Goal: Task Accomplishment & Management: Manage account settings

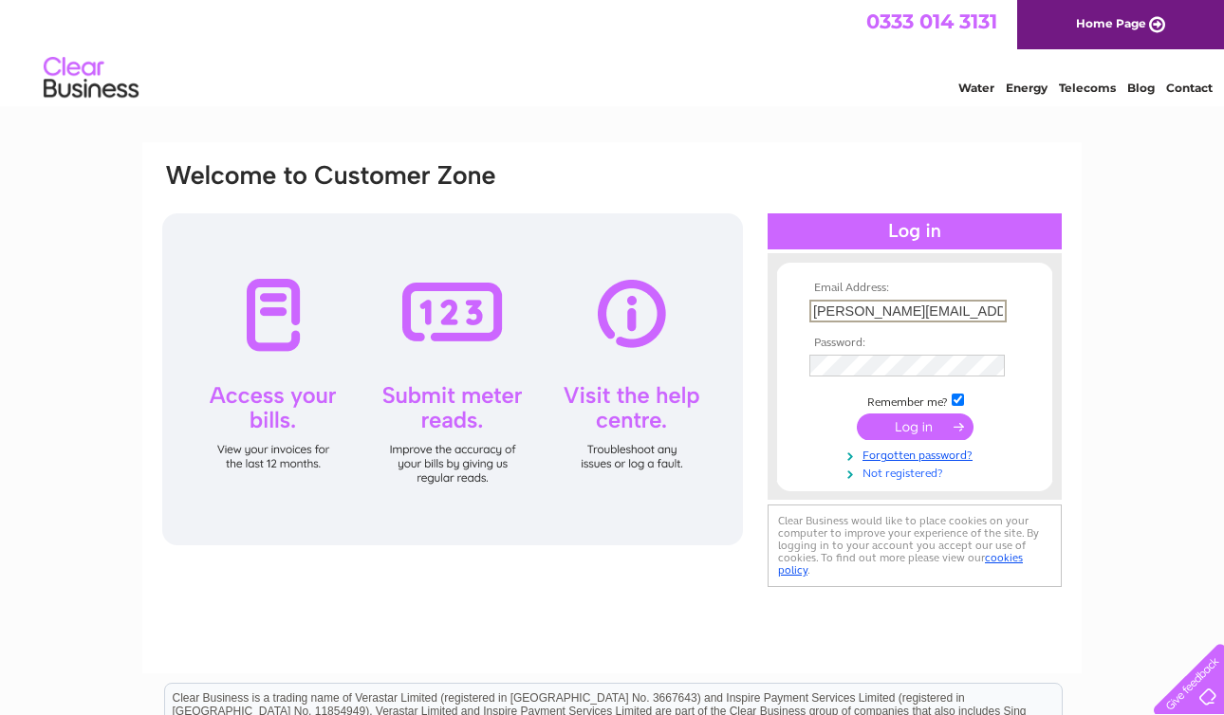
type input "james@emersonliving.co.ukl"
click at [899, 476] on link "Not registered?" at bounding box center [916, 470] width 215 height 18
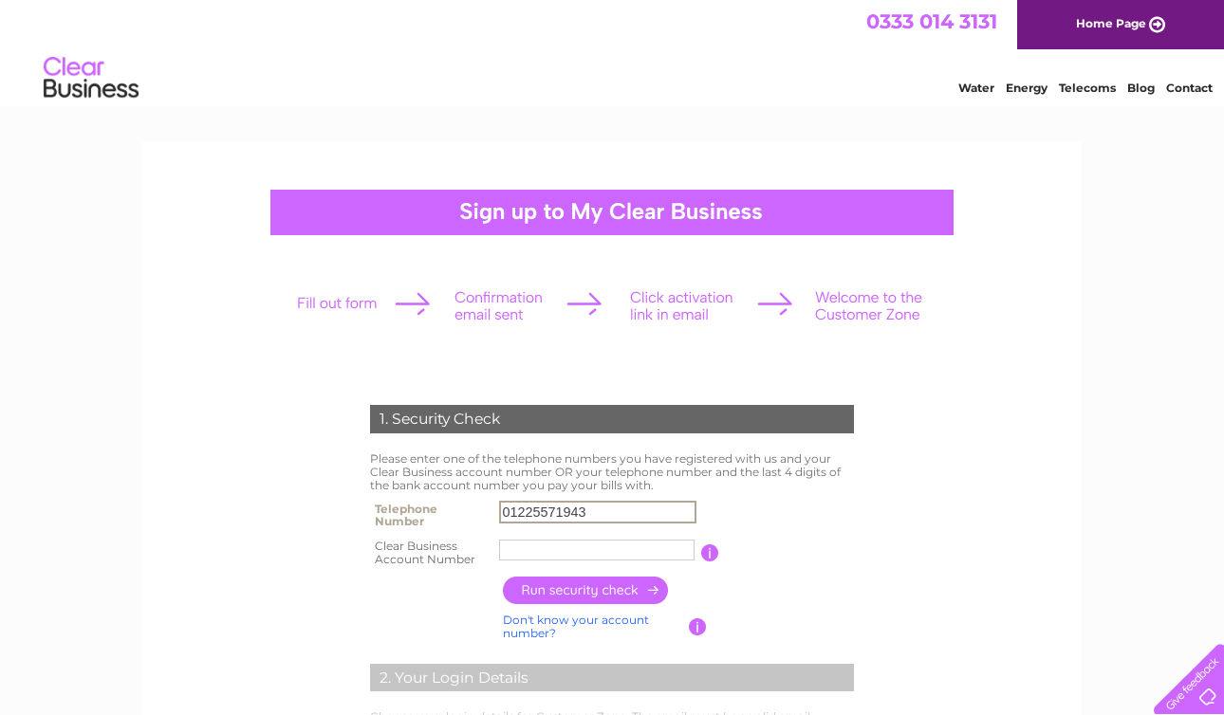
type input "01225571943"
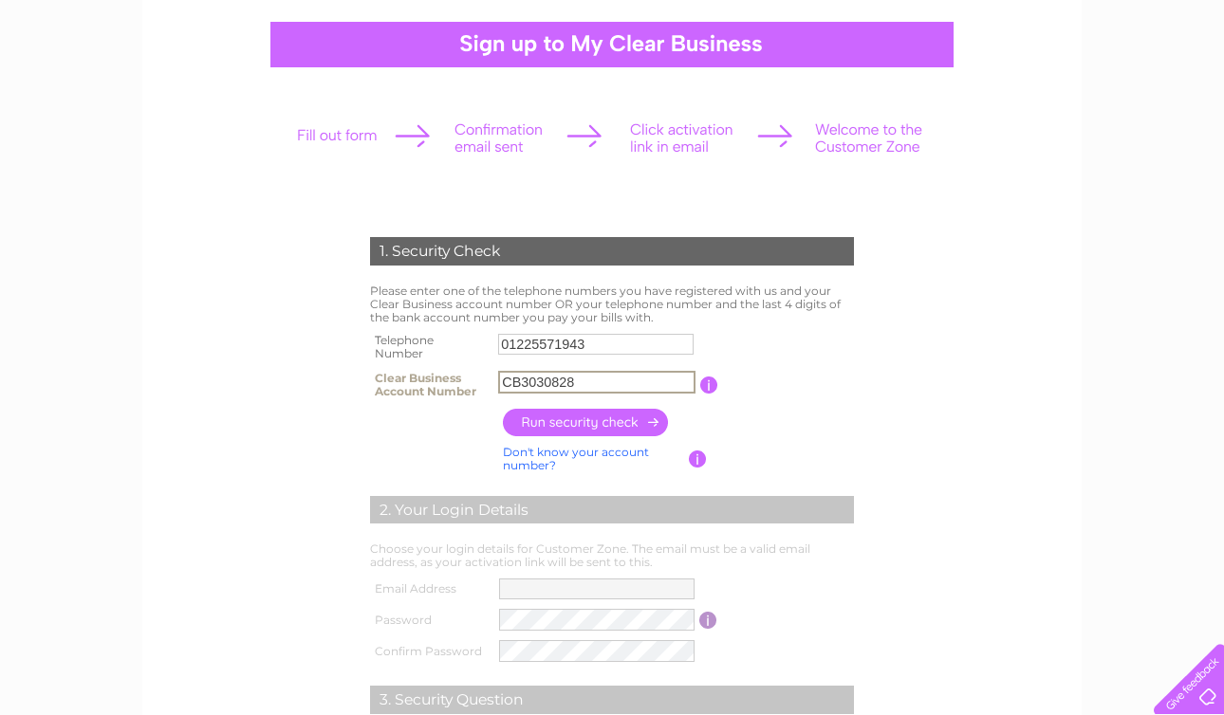
scroll to position [215, 0]
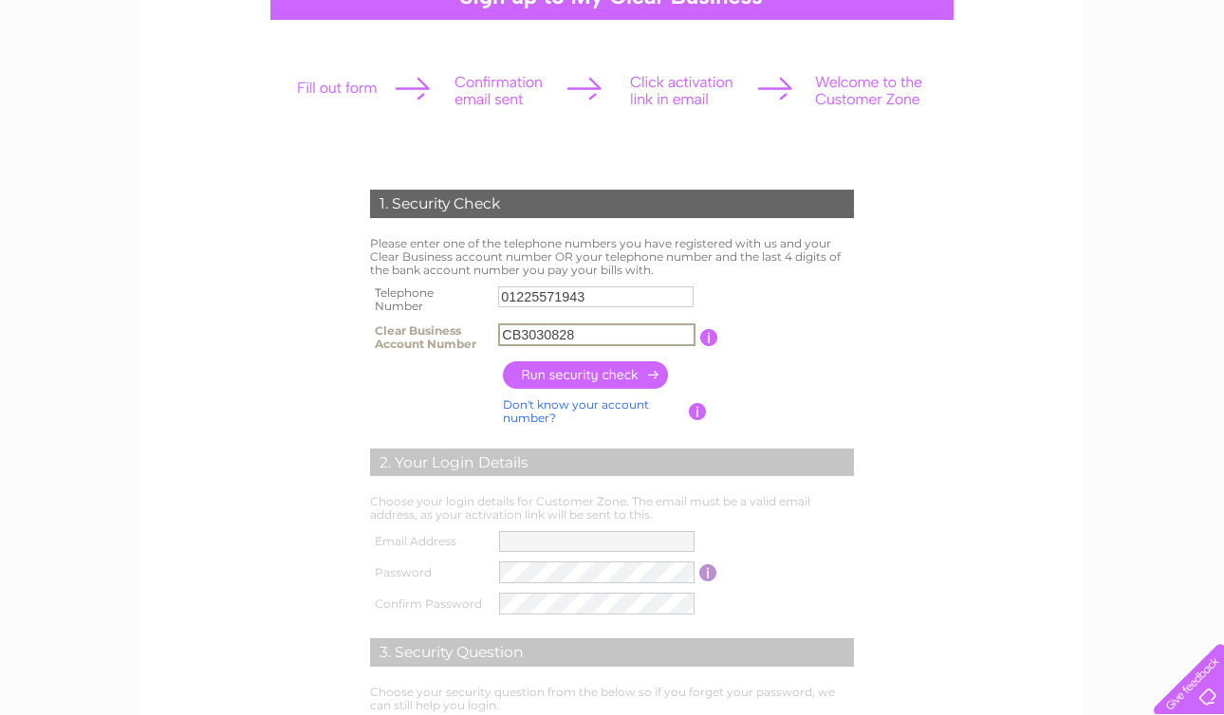
click at [539, 546] on input "text" at bounding box center [596, 541] width 195 height 21
click at [593, 379] on input "button" at bounding box center [586, 375] width 167 height 28
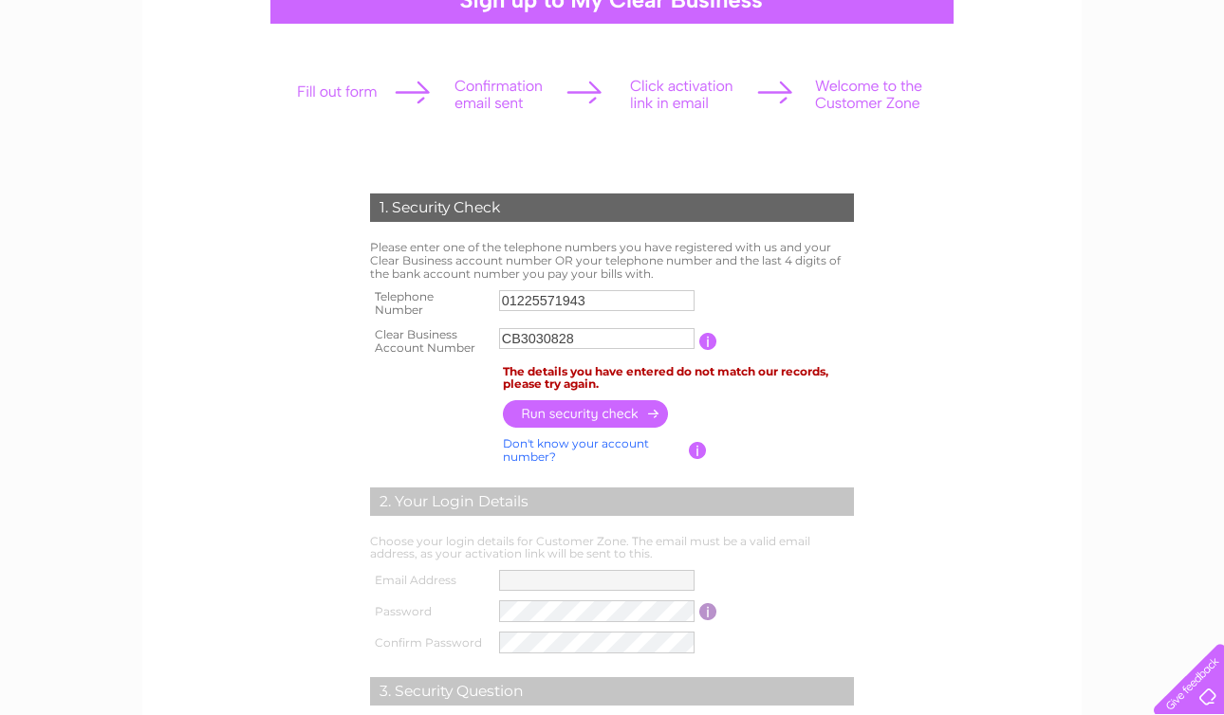
scroll to position [212, 0]
click at [540, 303] on input "01225571943" at bounding box center [596, 300] width 195 height 21
click at [583, 343] on input "CB3030828" at bounding box center [596, 338] width 195 height 21
click at [521, 341] on input "CB3030828" at bounding box center [596, 338] width 197 height 23
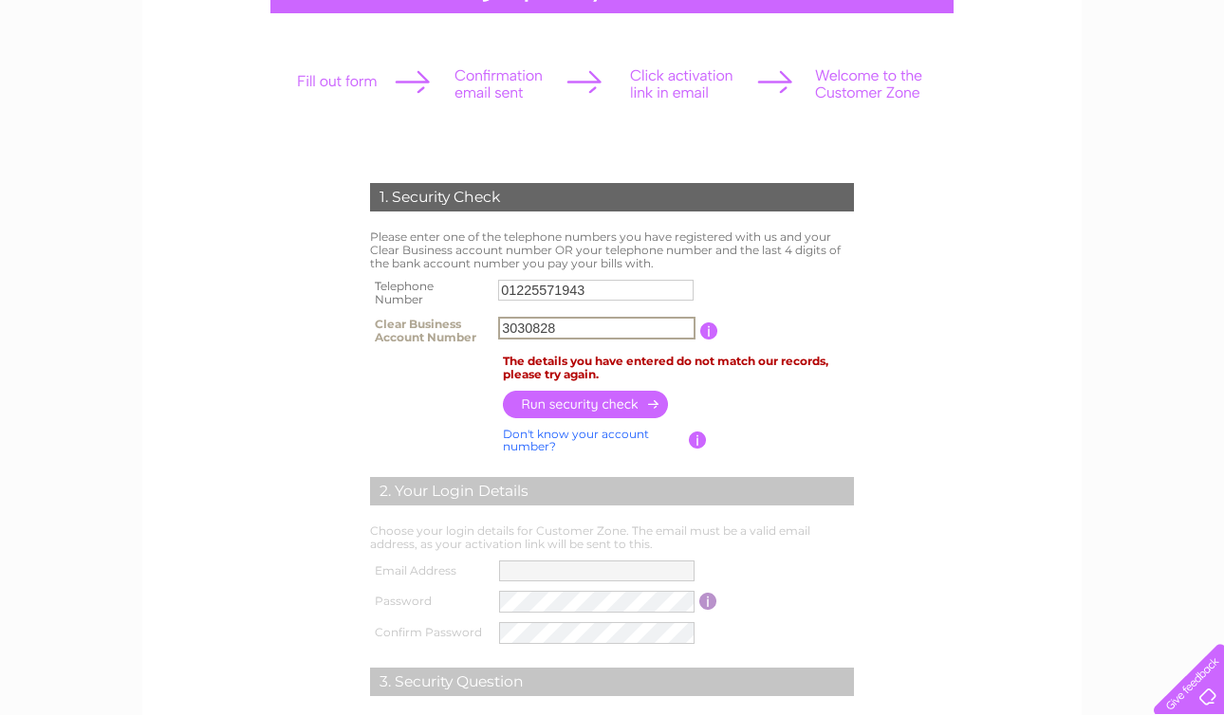
scroll to position [217, 0]
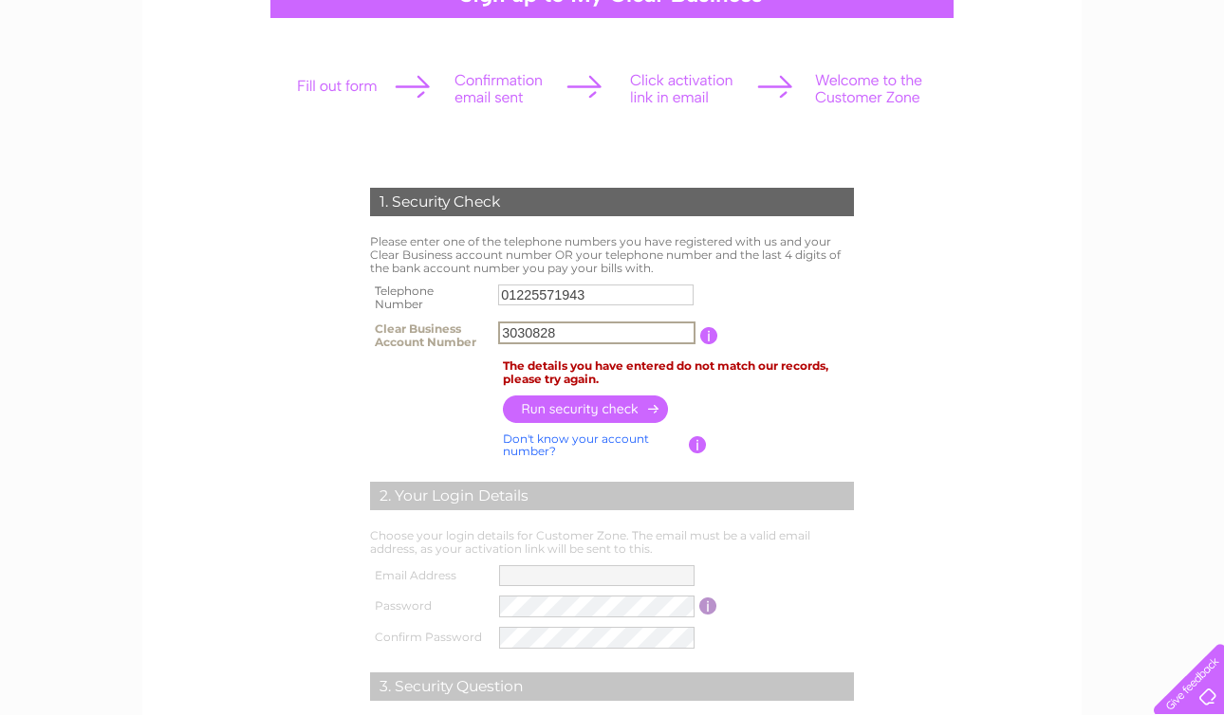
click at [568, 338] on input "3030828" at bounding box center [596, 333] width 197 height 23
type input "30308287"
click at [583, 414] on input "button" at bounding box center [586, 409] width 167 height 28
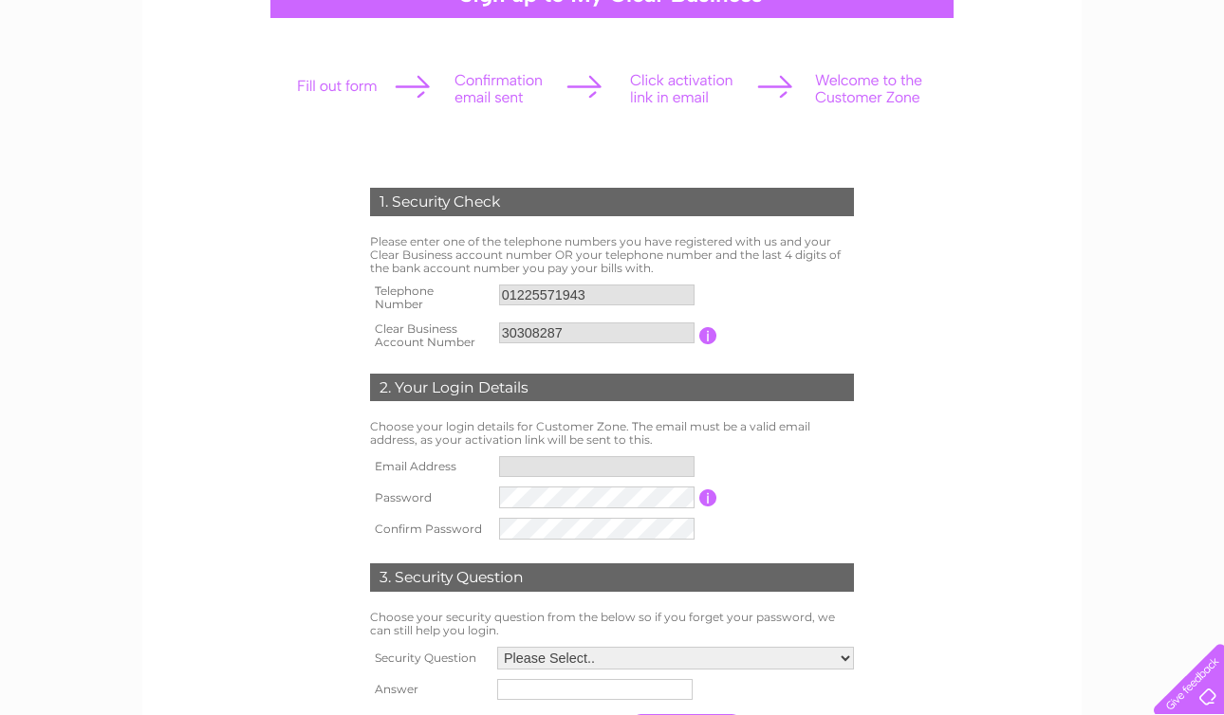
type input "**********"
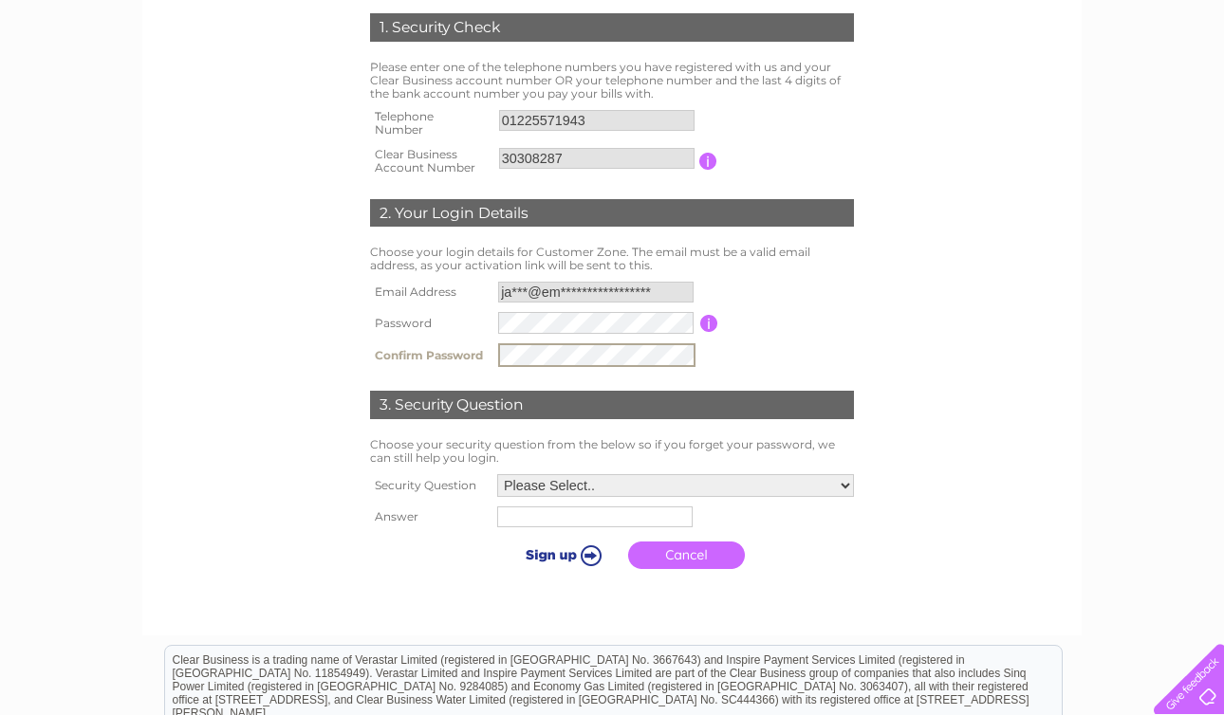
scroll to position [422, 0]
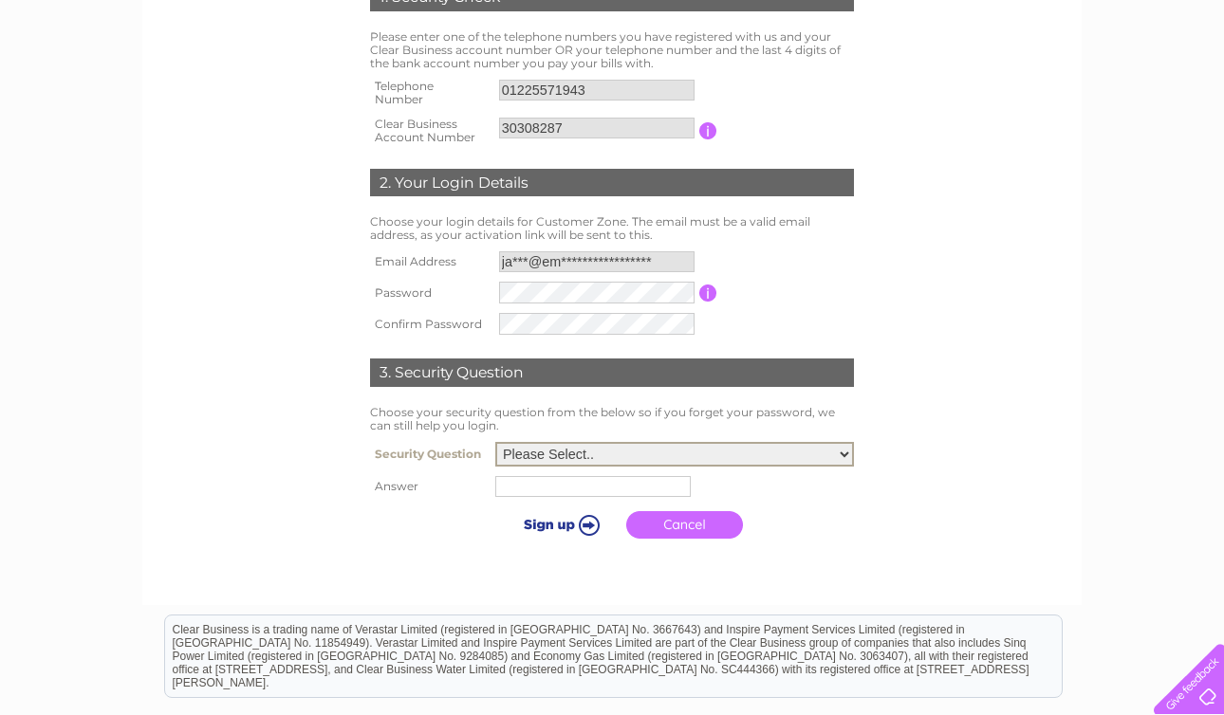
select select "5"
click at [497, 497] on input "text" at bounding box center [595, 485] width 197 height 23
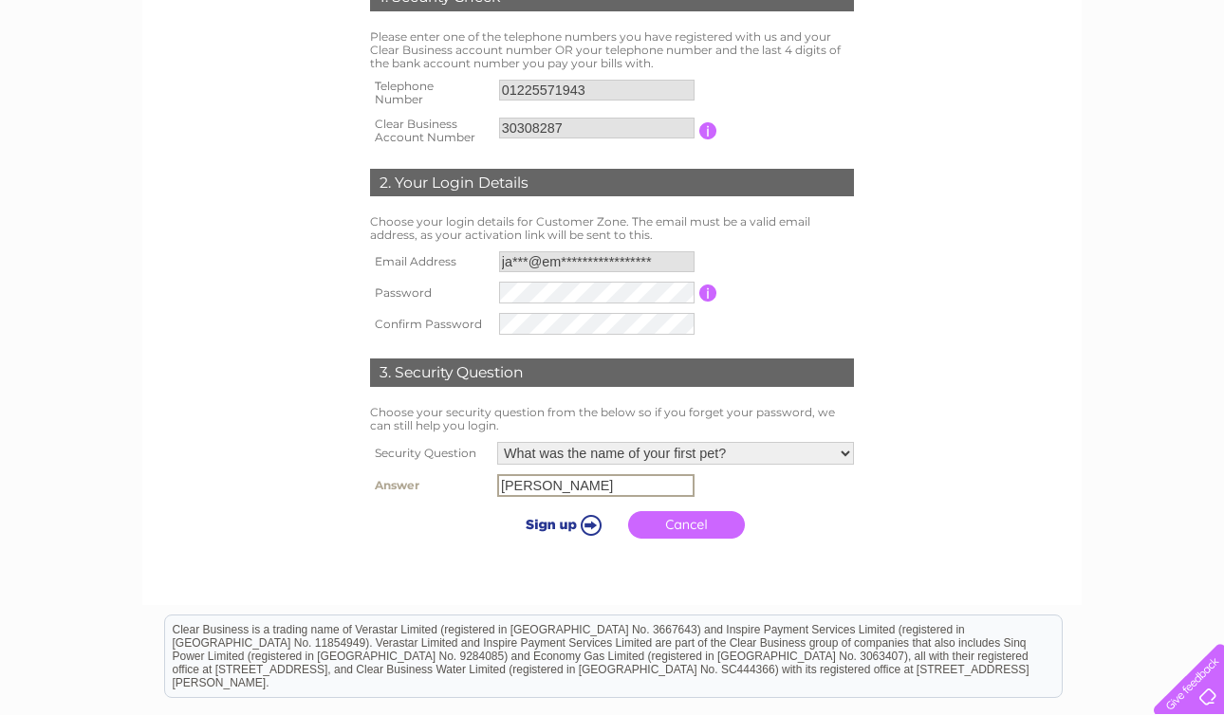
type input "Bob"
click at [559, 536] on input "submit" at bounding box center [560, 522] width 117 height 27
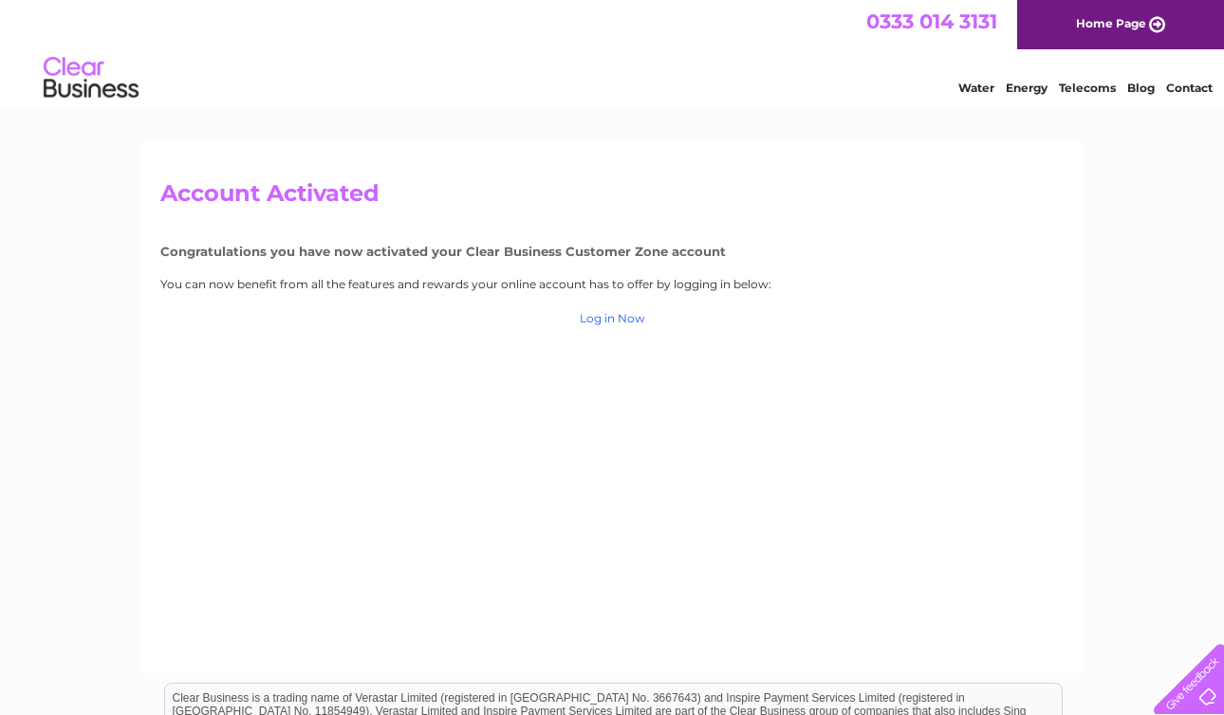
click at [607, 315] on link "Log in Now" at bounding box center [612, 318] width 65 height 14
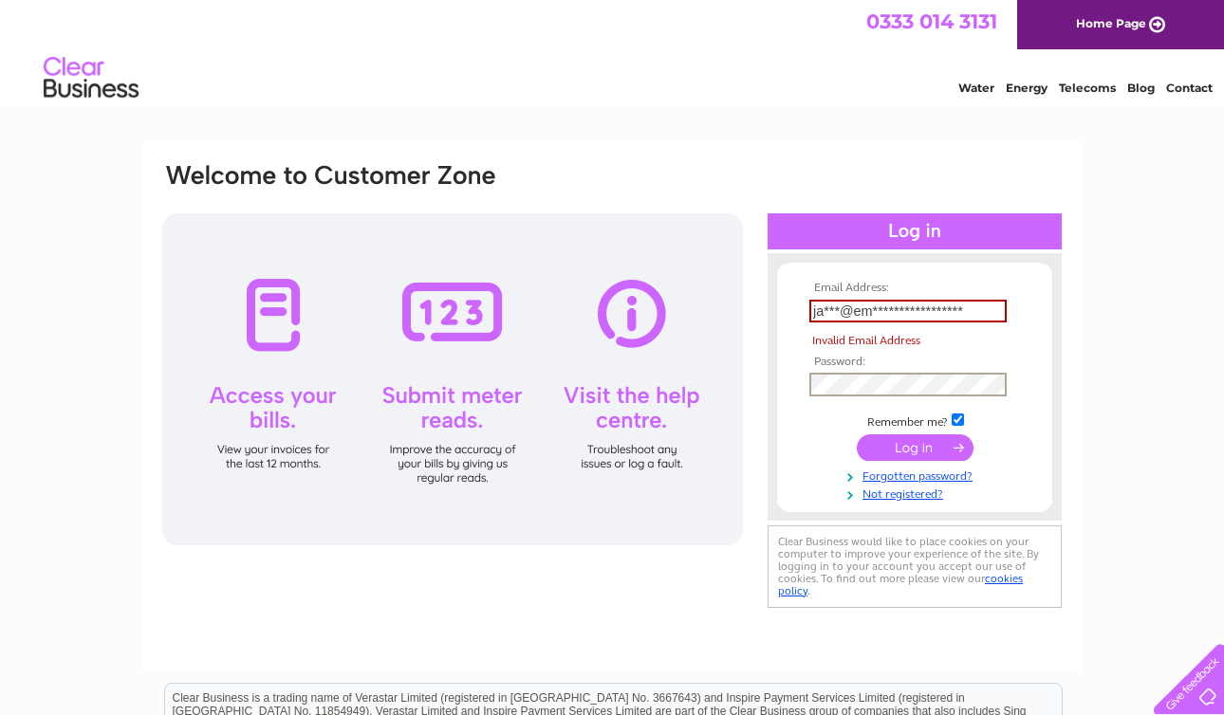
click at [906, 454] on input "submit" at bounding box center [914, 447] width 117 height 27
click at [914, 448] on input "submit" at bounding box center [914, 446] width 117 height 27
click at [996, 311] on input "**********" at bounding box center [907, 311] width 197 height 23
click at [909, 450] on input "submit" at bounding box center [914, 447] width 117 height 27
type input "j"
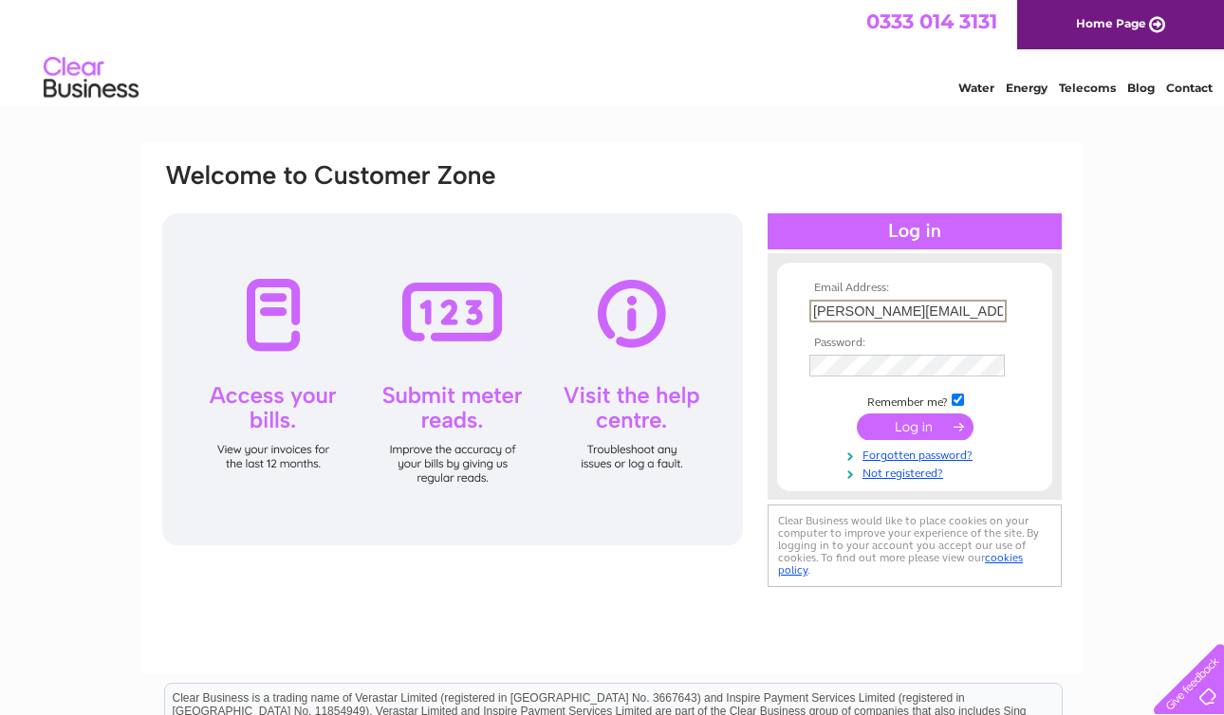
type input "james@emersonliving.co.uk"
click at [921, 432] on input "submit" at bounding box center [914, 425] width 117 height 27
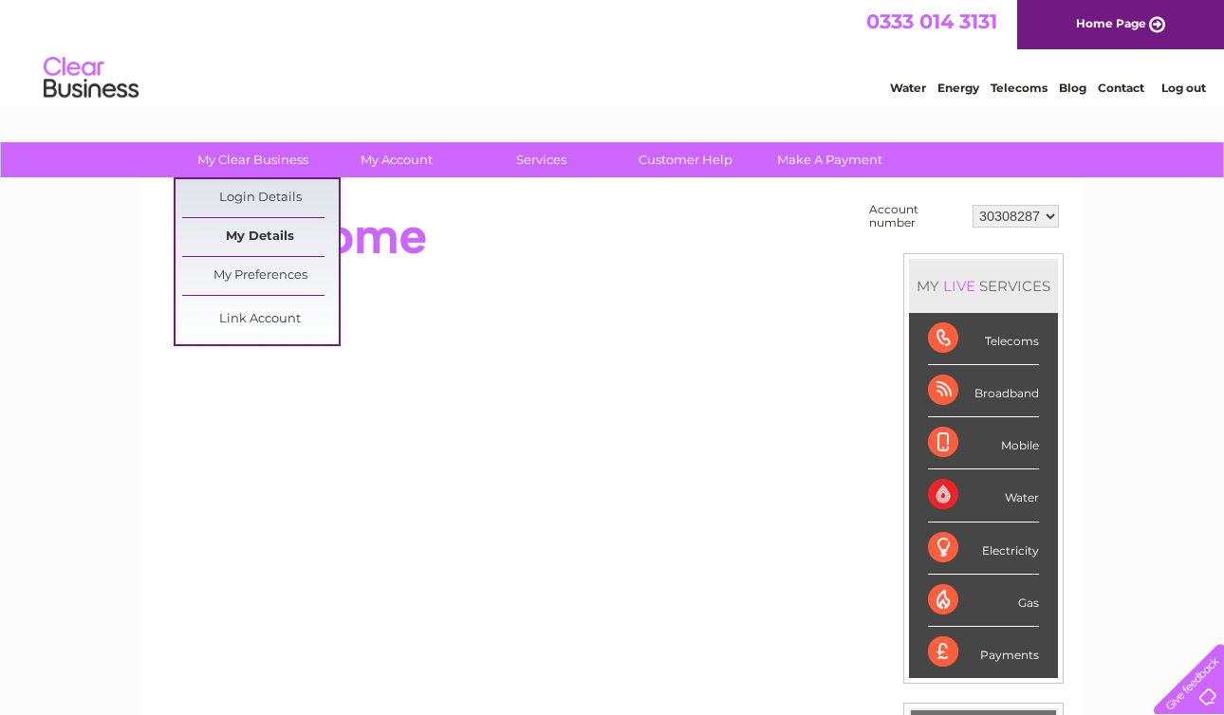
click at [262, 230] on link "My Details" at bounding box center [260, 237] width 156 height 38
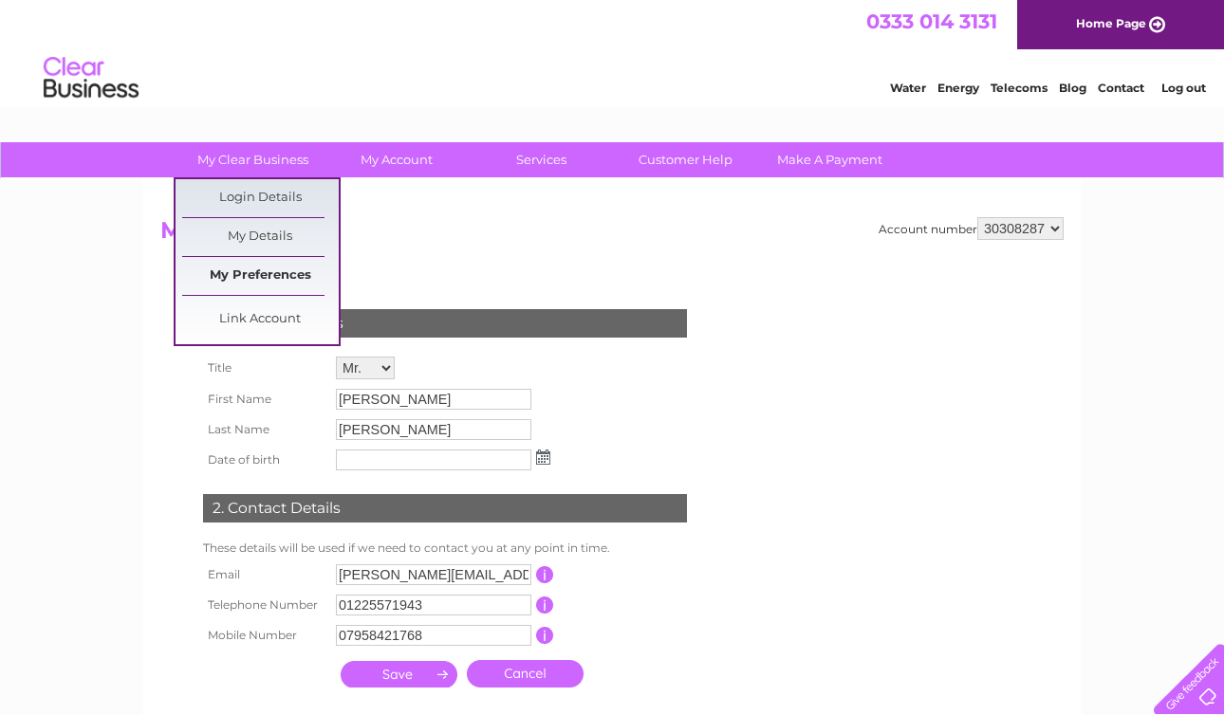
click at [252, 278] on link "My Preferences" at bounding box center [260, 276] width 156 height 38
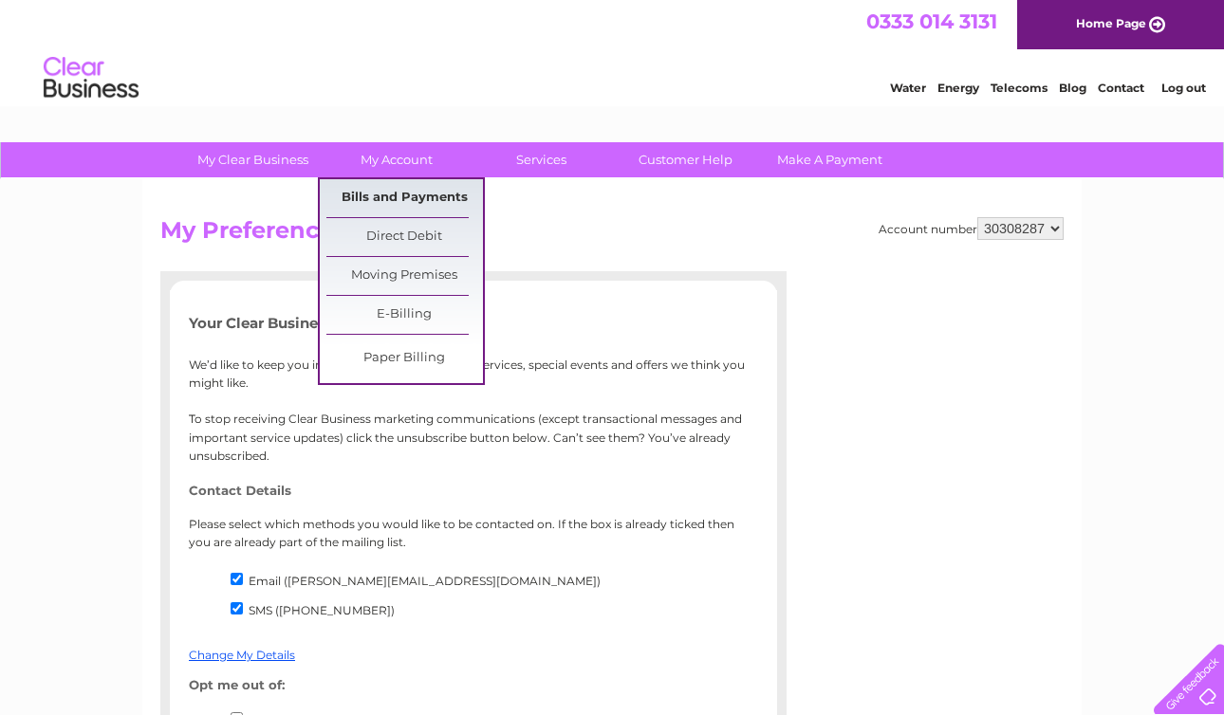
click at [399, 193] on link "Bills and Payments" at bounding box center [404, 198] width 156 height 38
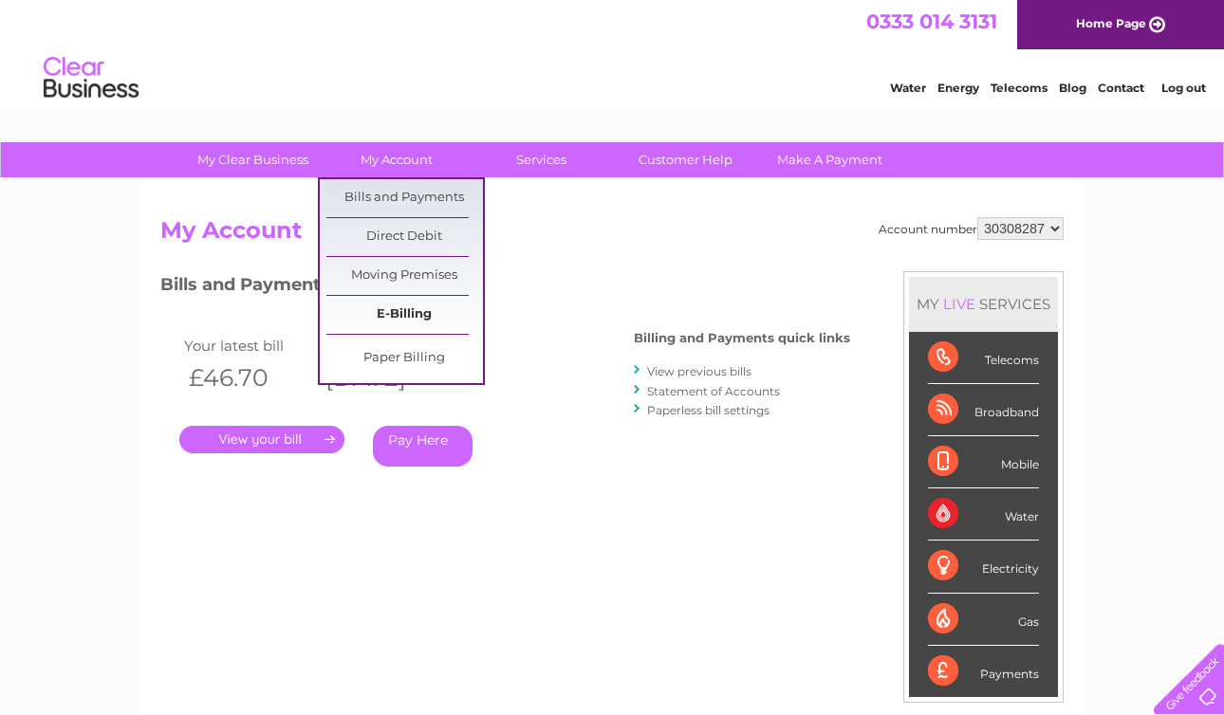
click at [396, 307] on link "E-Billing" at bounding box center [404, 315] width 156 height 38
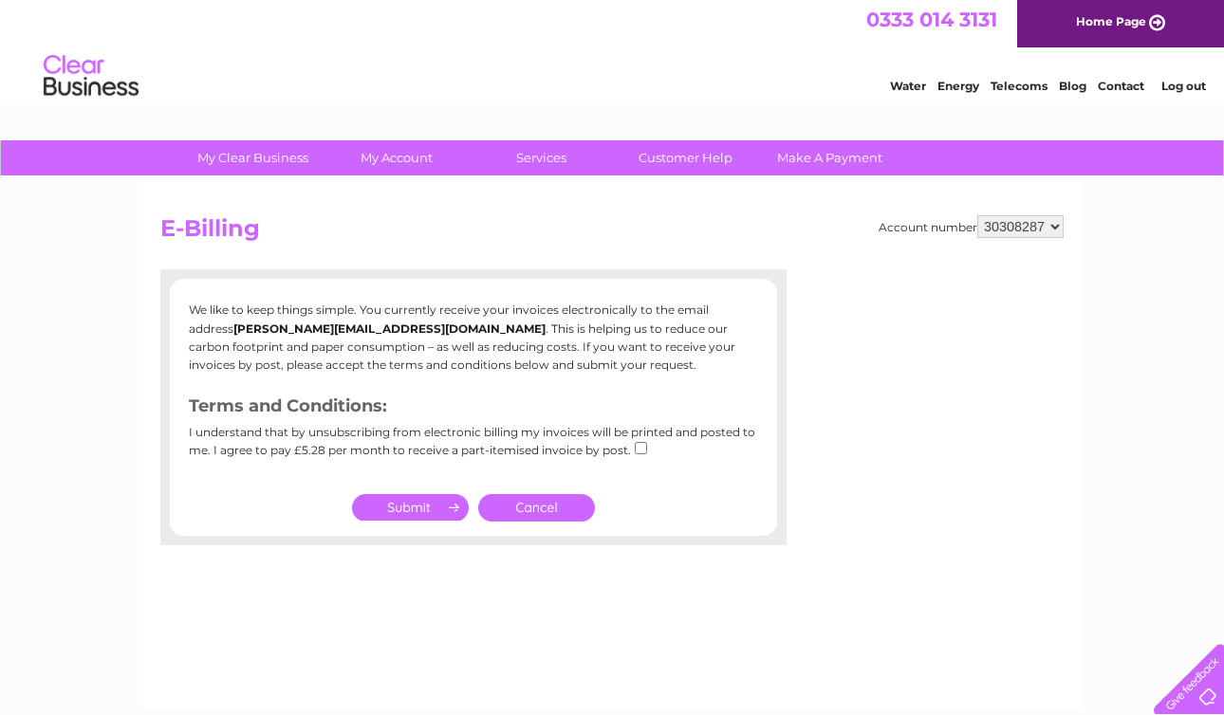
scroll to position [2, 3]
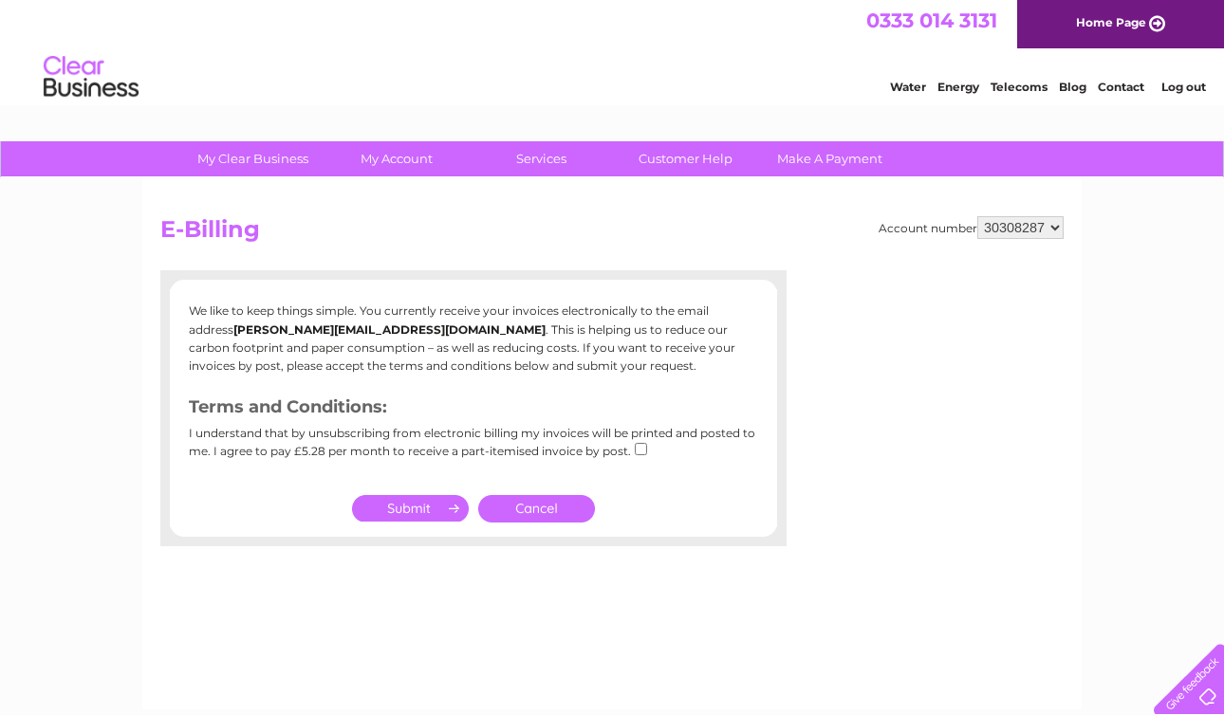
click at [543, 505] on link "Cancel" at bounding box center [536, 509] width 117 height 28
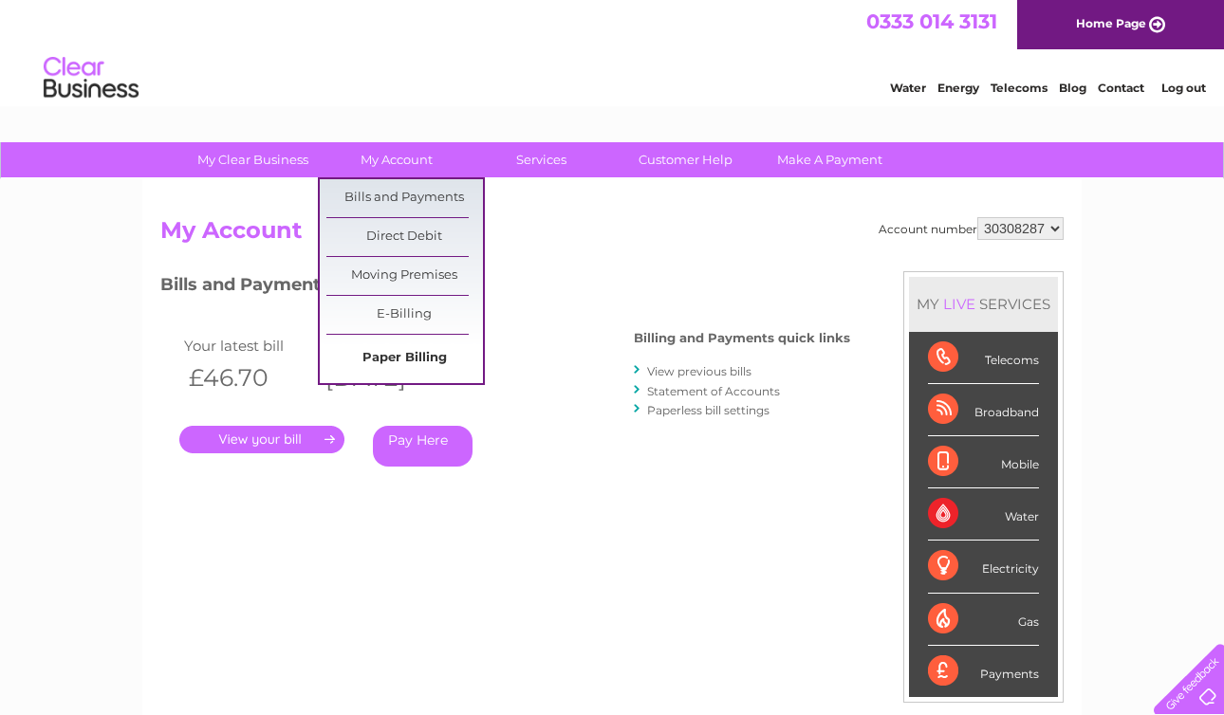
click at [415, 358] on link "Paper Billing" at bounding box center [404, 359] width 156 height 38
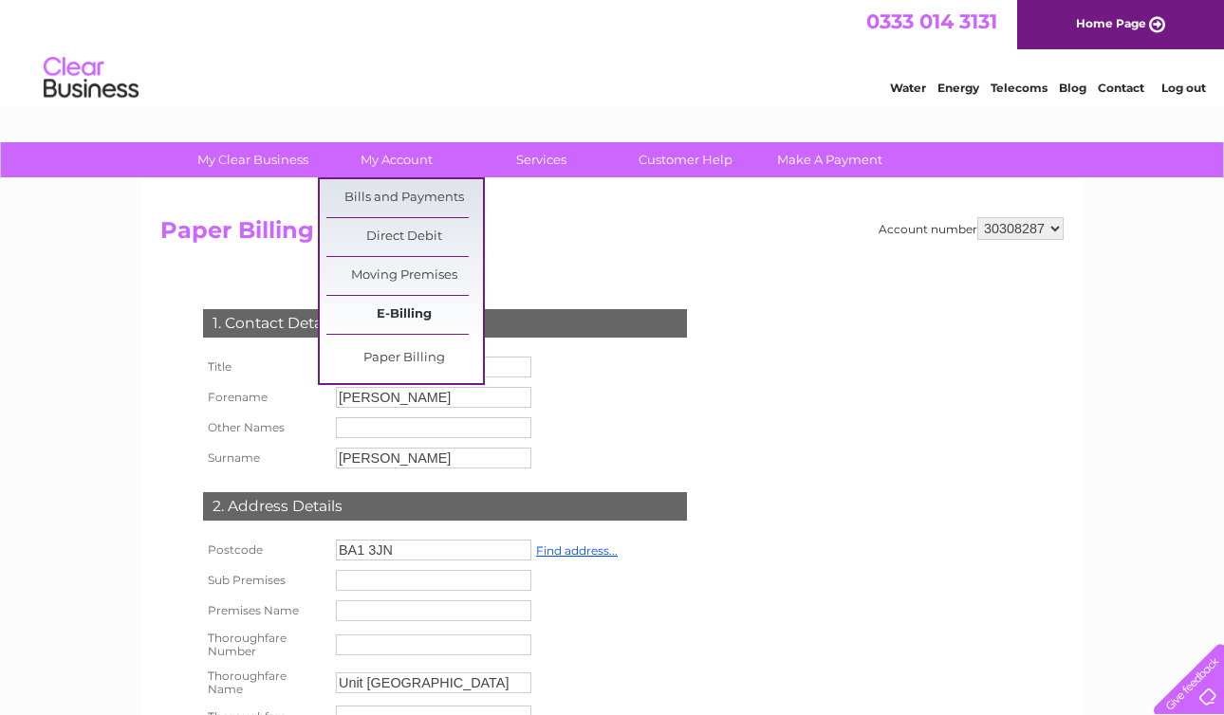
click at [394, 306] on link "E-Billing" at bounding box center [404, 315] width 156 height 38
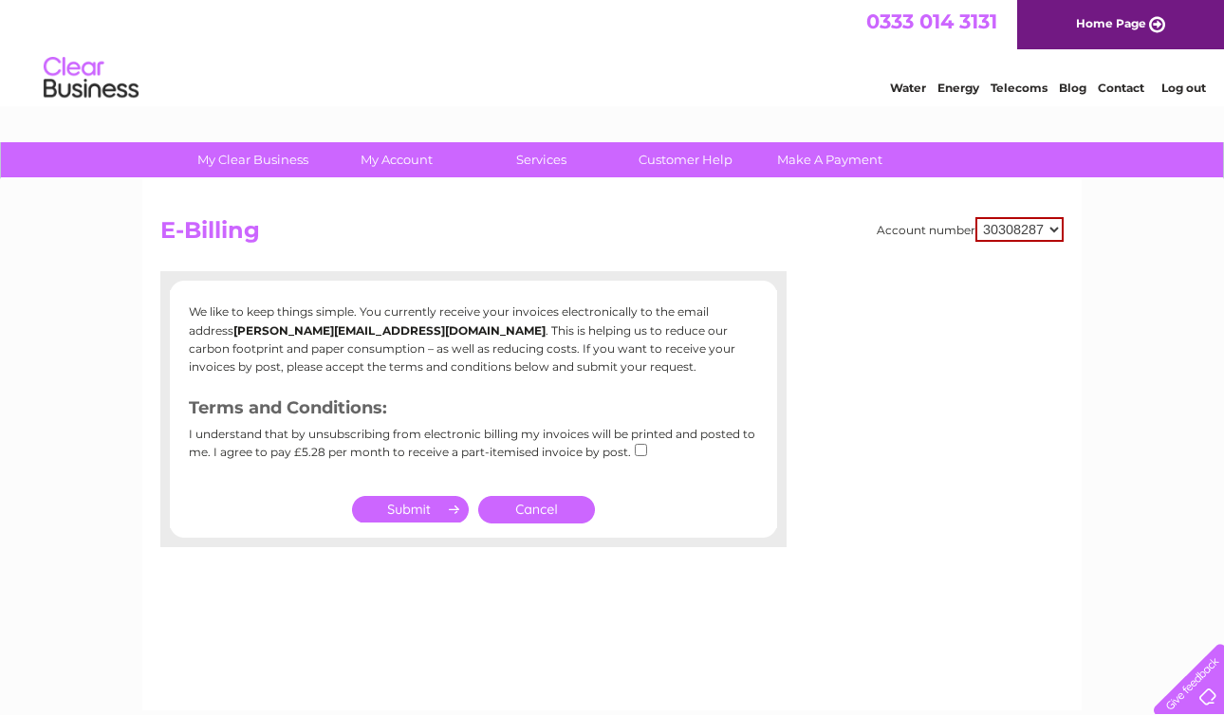
click at [626, 86] on div "Water Energy Telecoms Blog Contact Log out" at bounding box center [612, 80] width 1224 height 62
